Goal: Book appointment/travel/reservation

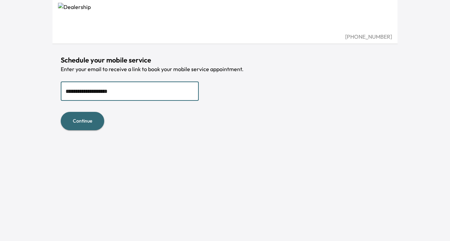
type input "**********"
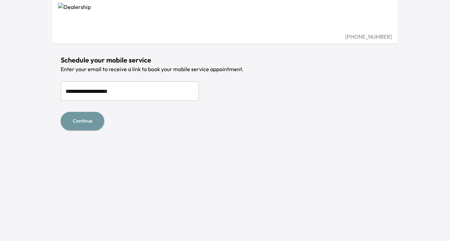
click at [86, 122] on button "Continue" at bounding box center [82, 121] width 43 height 18
